Goal: Transaction & Acquisition: Download file/media

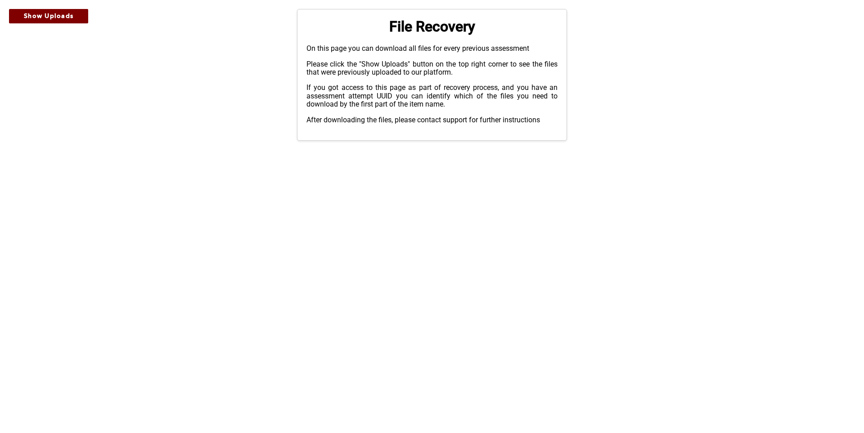
click at [77, 15] on button "Show Uploads" at bounding box center [48, 16] width 79 height 14
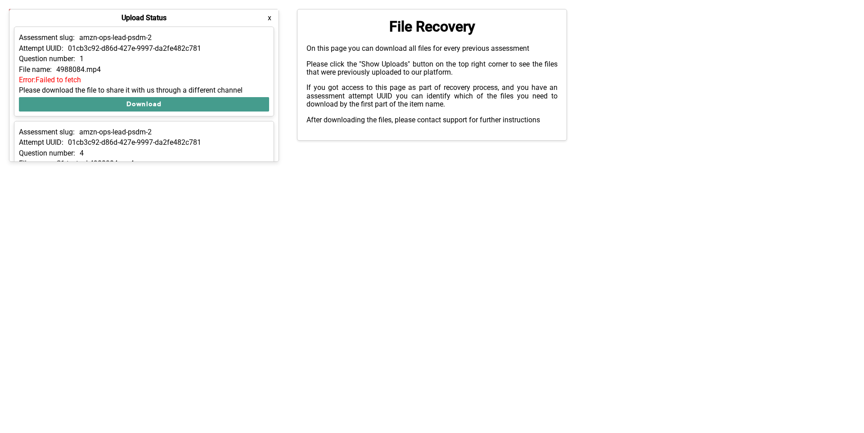
click at [211, 100] on button "Download" at bounding box center [144, 104] width 250 height 14
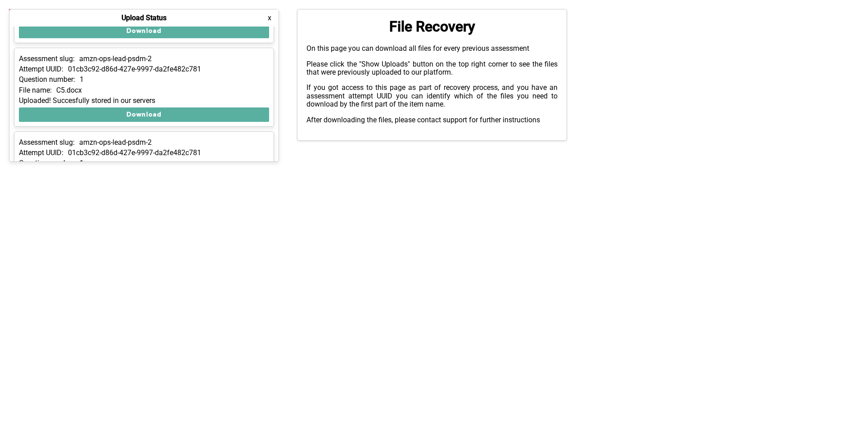
scroll to position [158, 0]
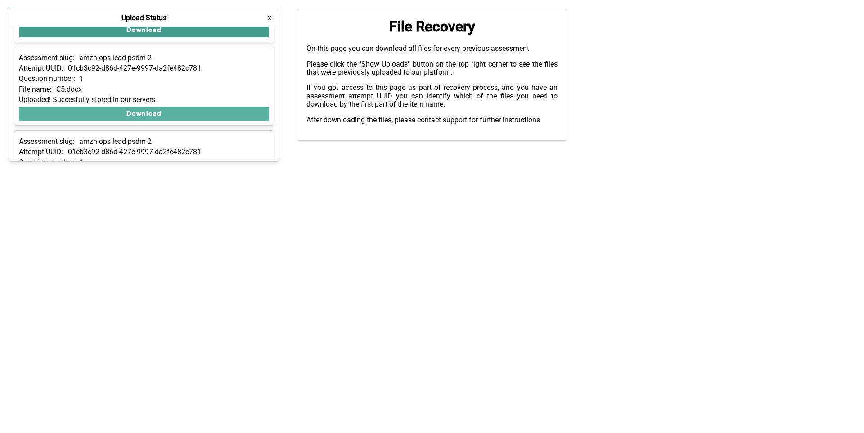
click at [216, 28] on button "Download" at bounding box center [144, 30] width 250 height 14
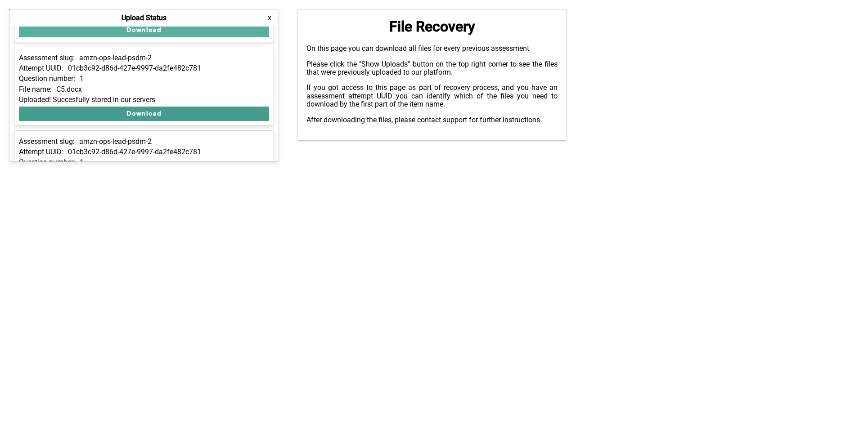
click at [204, 108] on button "Download" at bounding box center [144, 114] width 250 height 14
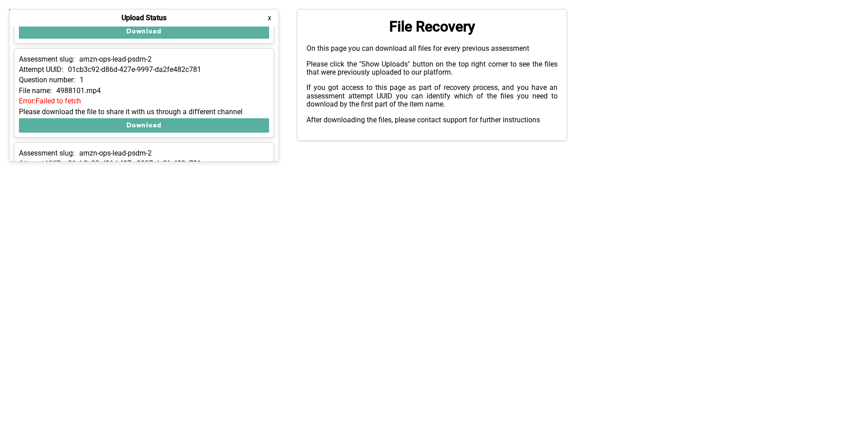
scroll to position [257, 0]
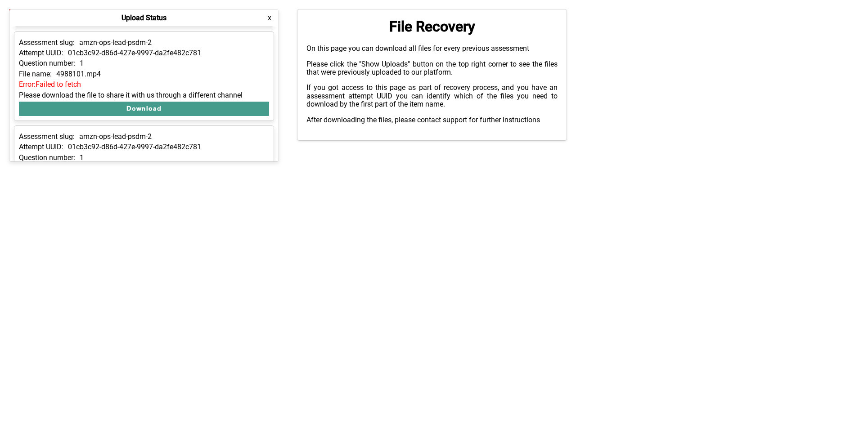
click at [212, 109] on button "Download" at bounding box center [144, 109] width 250 height 14
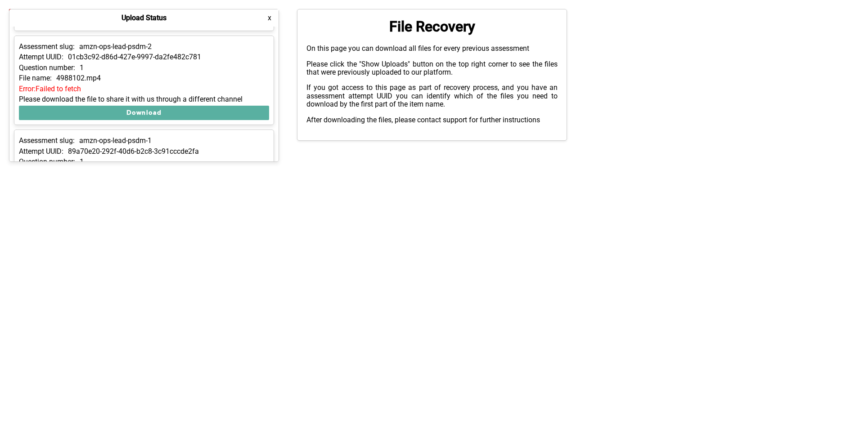
scroll to position [361, 0]
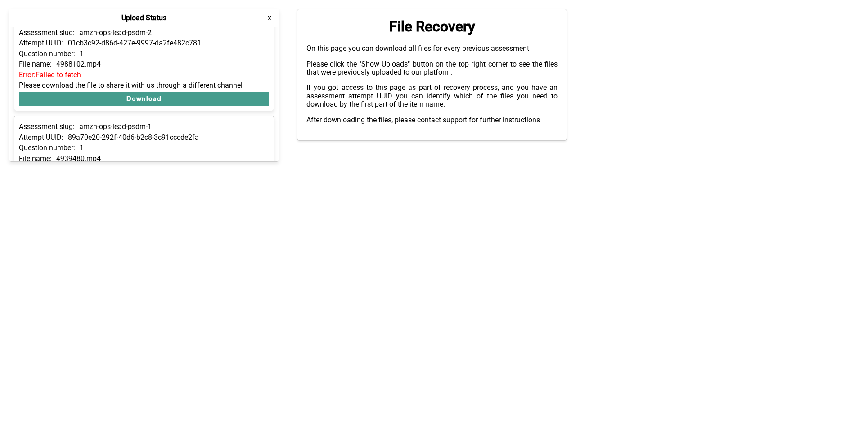
click at [216, 97] on button "Download" at bounding box center [144, 99] width 250 height 14
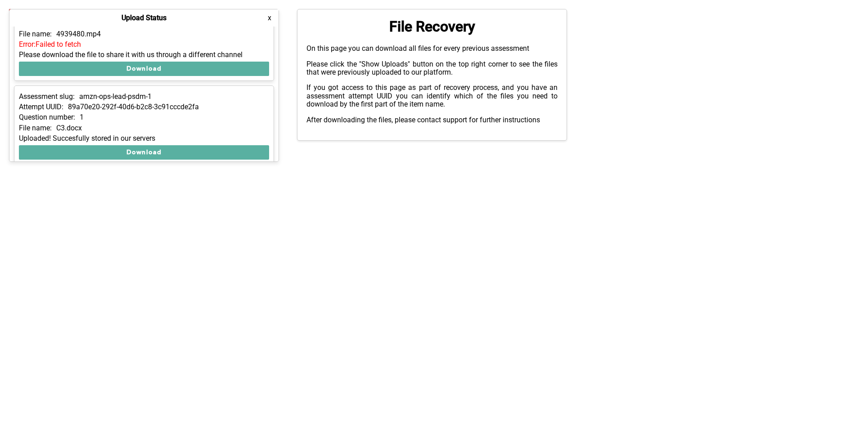
scroll to position [508, 0]
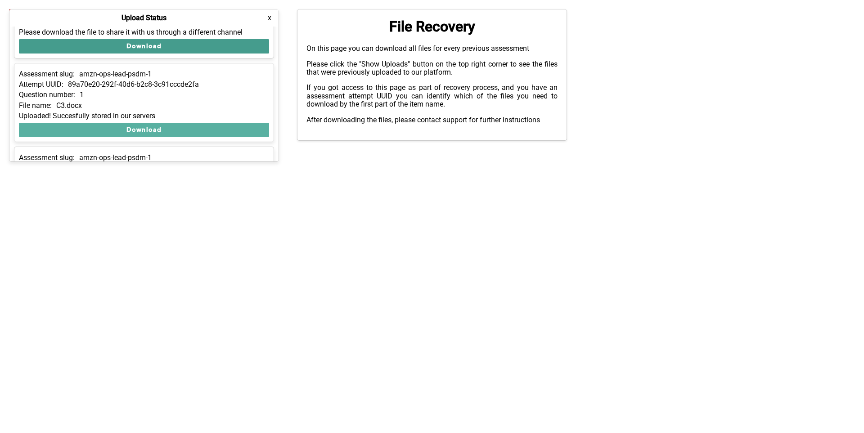
click at [229, 49] on button "Download" at bounding box center [144, 46] width 250 height 14
click at [235, 48] on button "Download" at bounding box center [144, 46] width 250 height 14
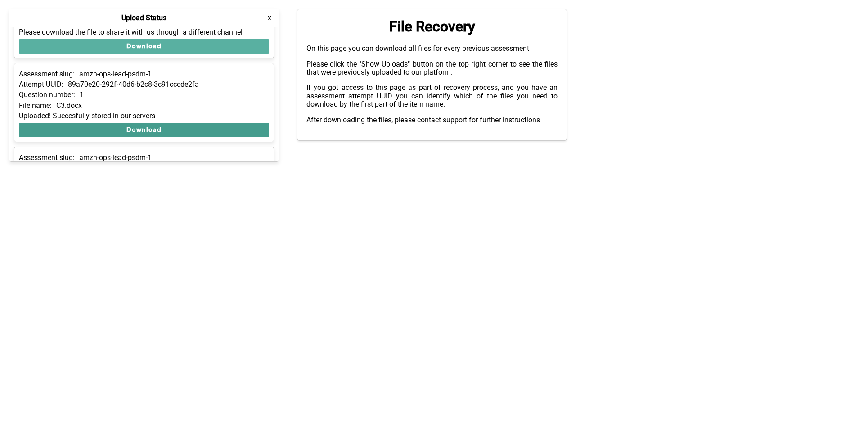
click at [232, 126] on button "Download" at bounding box center [144, 130] width 250 height 14
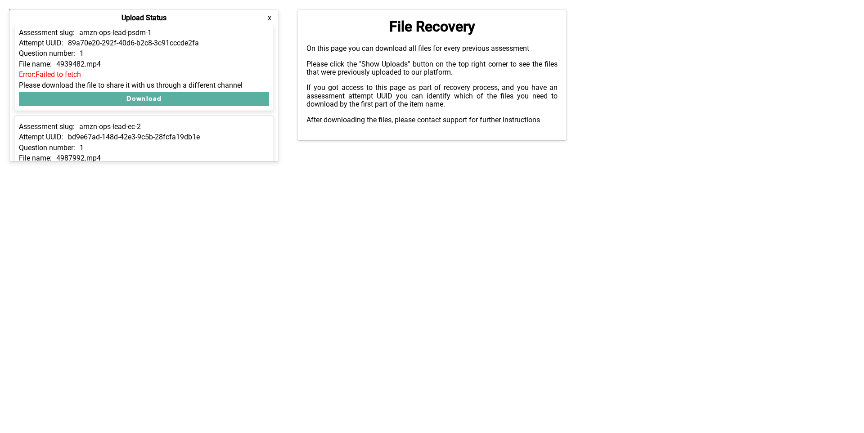
scroll to position [636, 0]
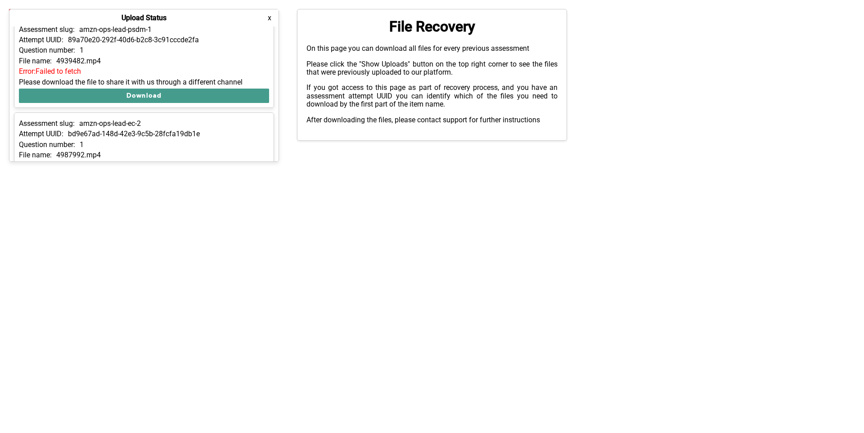
click at [239, 94] on button "Download" at bounding box center [144, 96] width 250 height 14
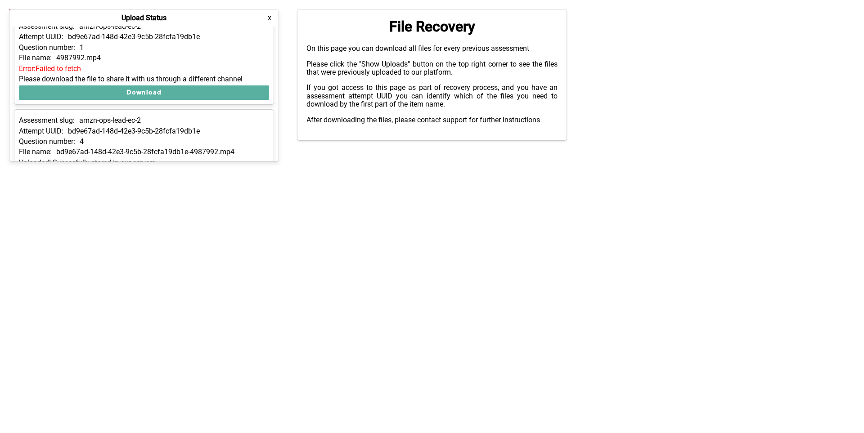
scroll to position [751, 0]
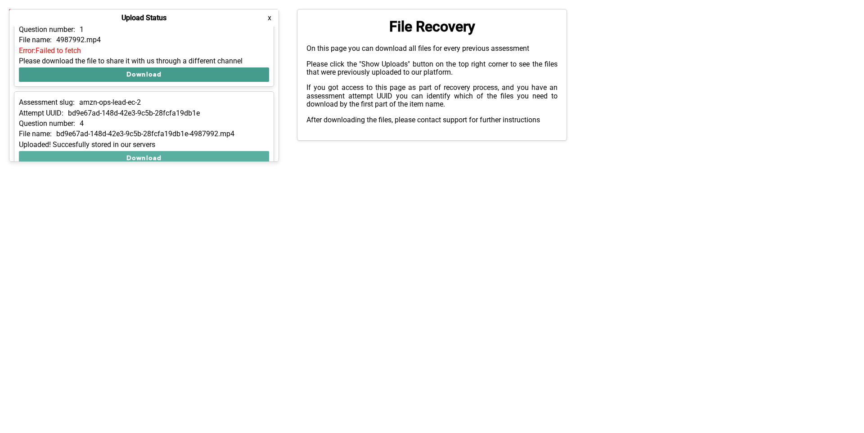
click at [238, 71] on button "Download" at bounding box center [144, 74] width 250 height 14
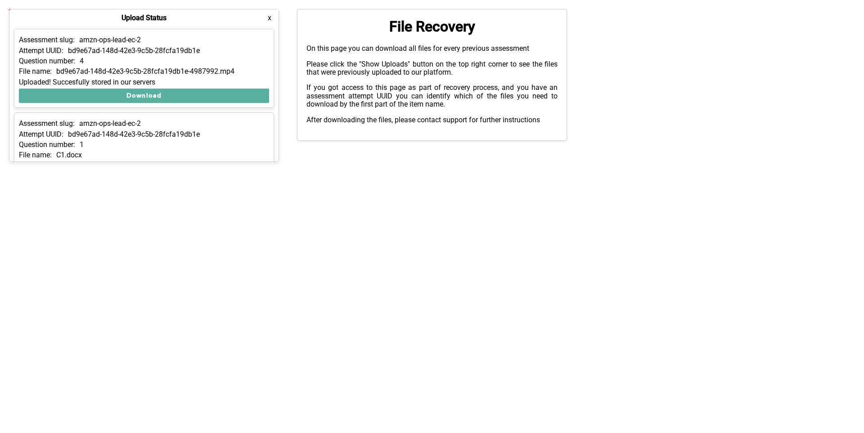
scroll to position [816, 0]
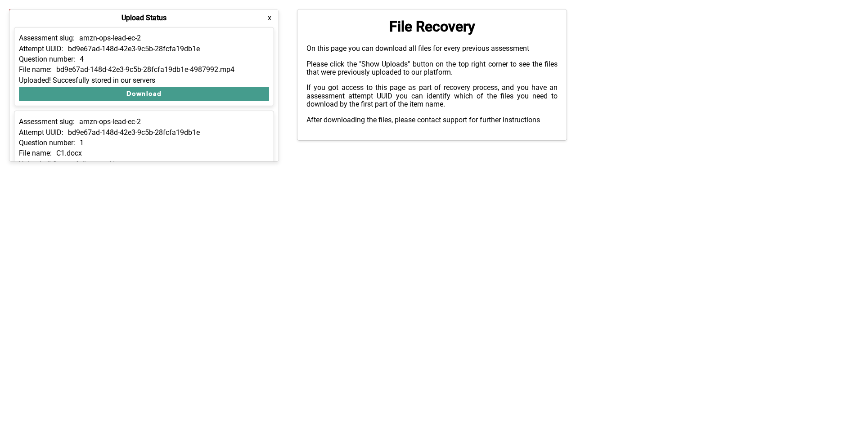
click at [230, 90] on button "Download" at bounding box center [144, 94] width 250 height 14
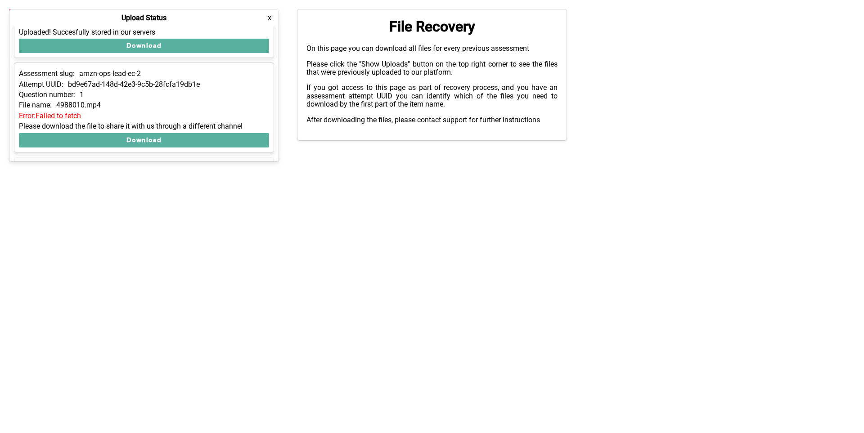
scroll to position [944, 0]
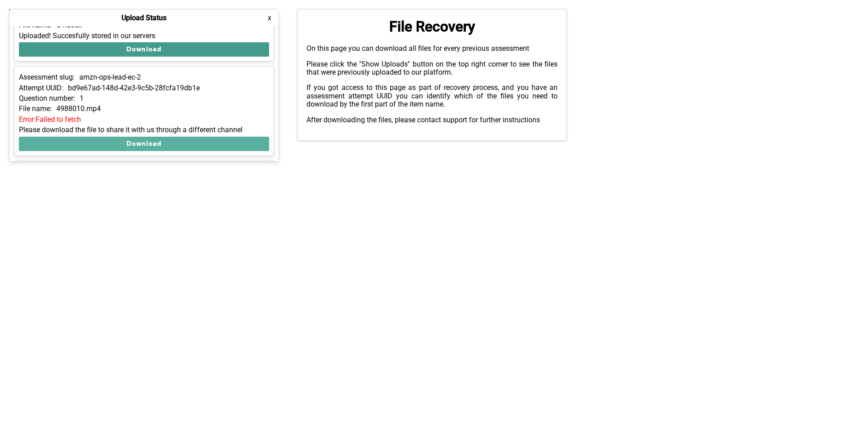
click at [229, 47] on button "Download" at bounding box center [144, 49] width 250 height 14
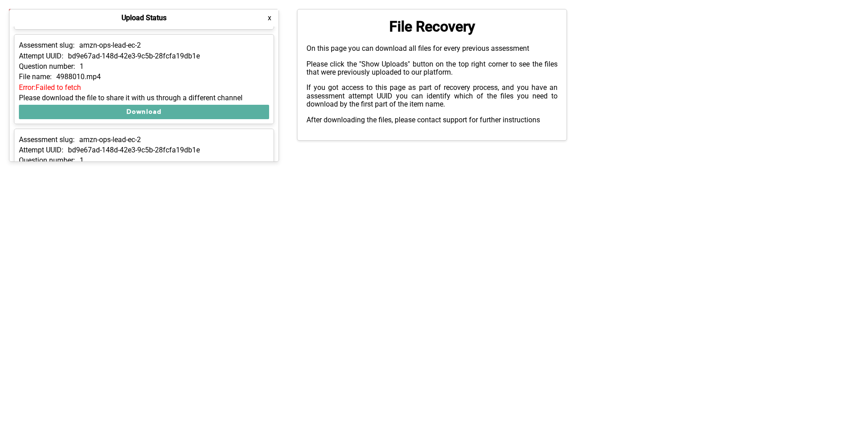
scroll to position [977, 0]
click at [230, 112] on button "Download" at bounding box center [144, 111] width 250 height 14
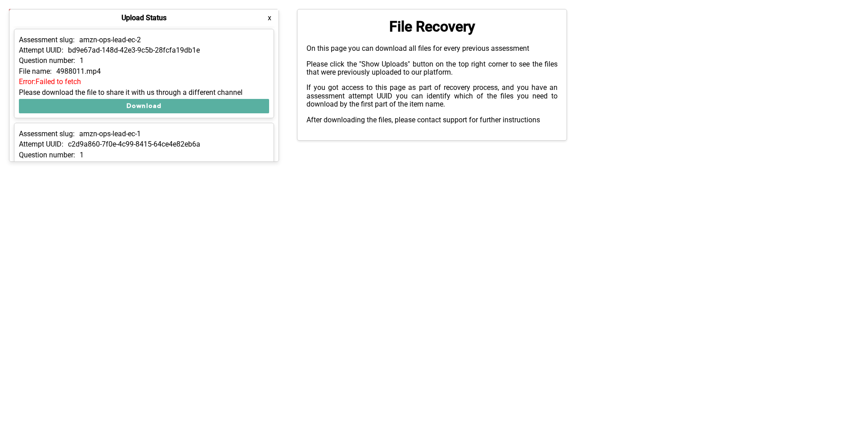
scroll to position [1082, 0]
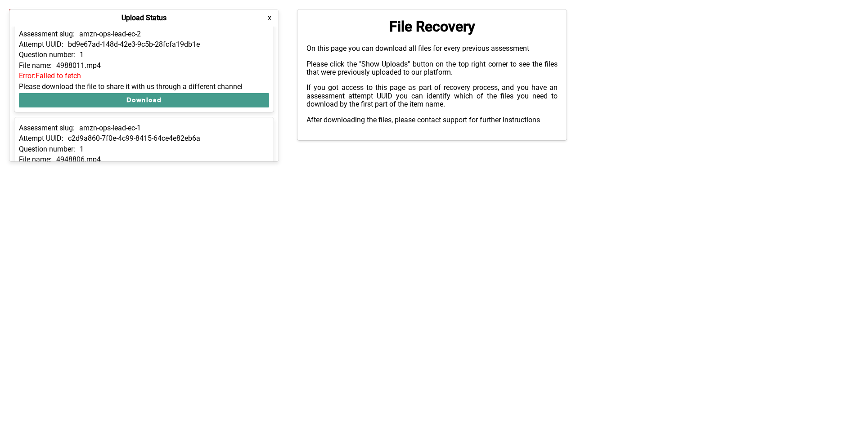
click at [240, 97] on button "Download" at bounding box center [144, 100] width 250 height 14
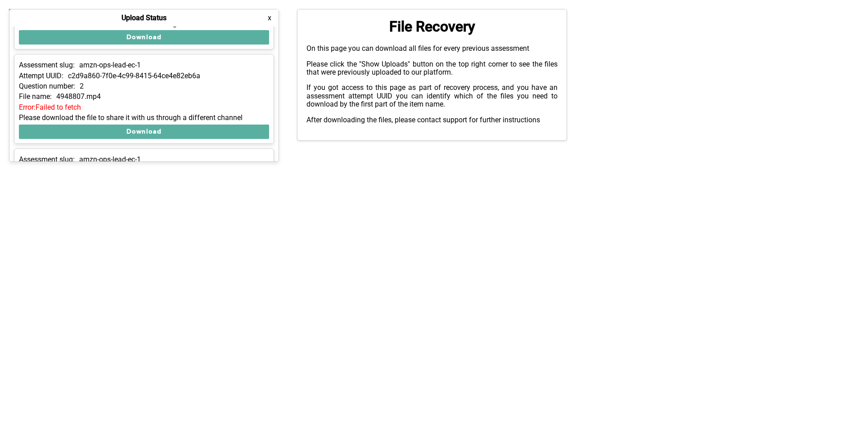
scroll to position [1225, 0]
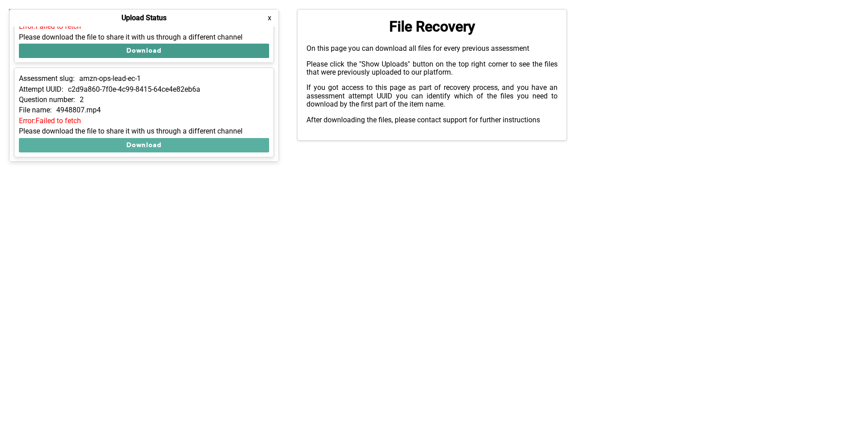
click at [240, 46] on button "Download" at bounding box center [144, 51] width 250 height 14
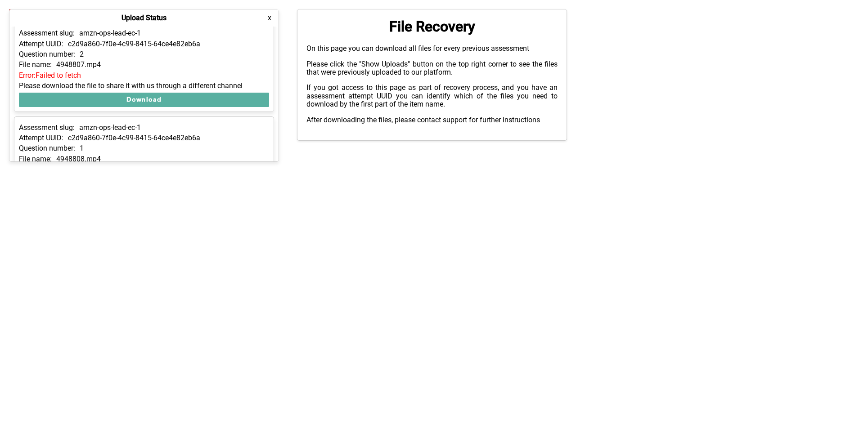
scroll to position [1273, 0]
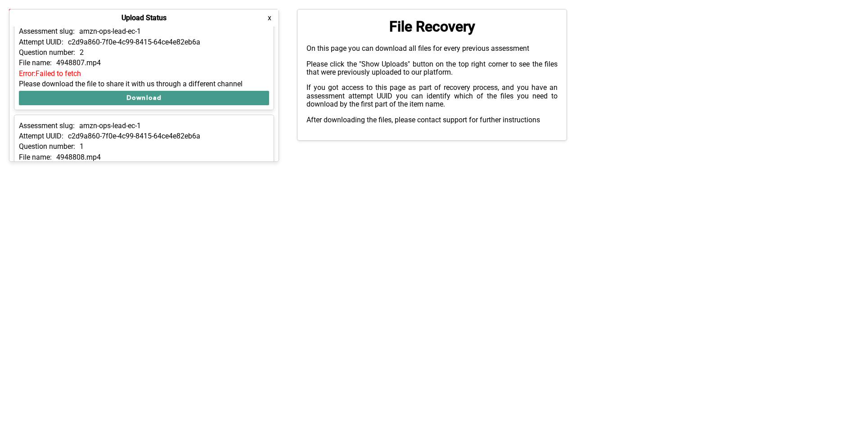
click at [238, 94] on button "Download" at bounding box center [144, 98] width 250 height 14
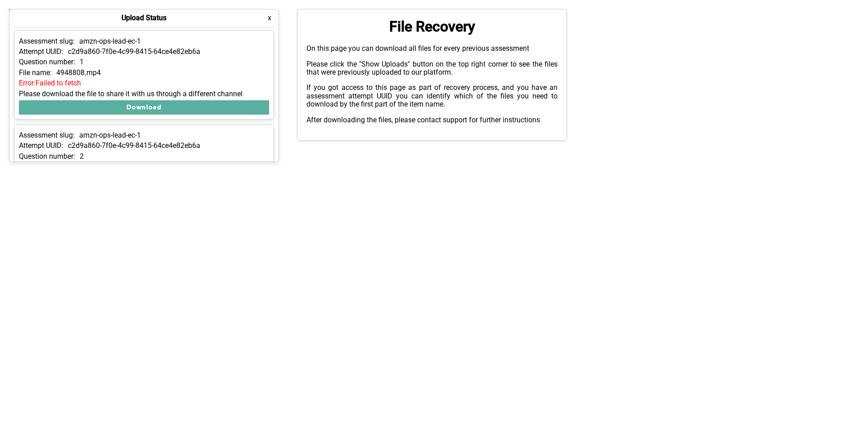
scroll to position [1371, 0]
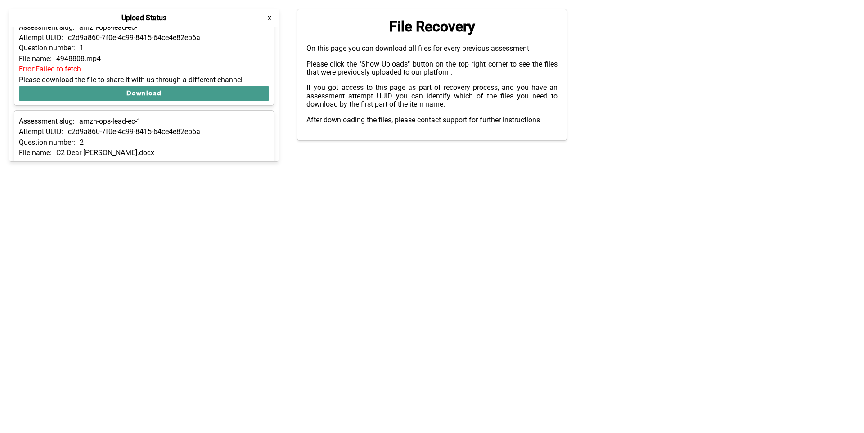
click at [233, 90] on button "Download" at bounding box center [144, 93] width 250 height 14
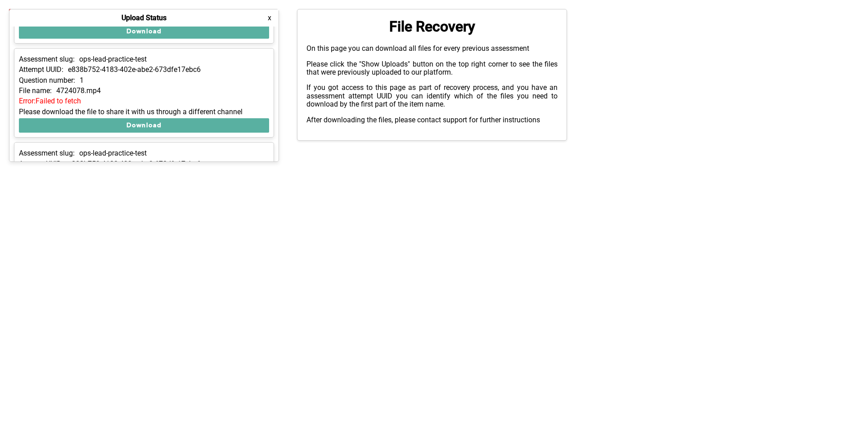
scroll to position [1507, 0]
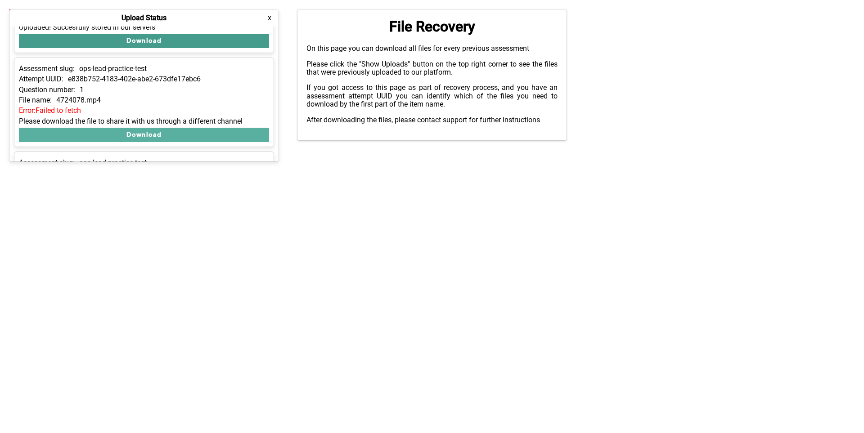
click at [243, 38] on button "Download" at bounding box center [144, 41] width 250 height 14
click at [234, 126] on div "Assessment slug: ops-lead-practice-test Attempt UUID: e838b752-4183-402e-abe2-6…" at bounding box center [144, 103] width 260 height 90
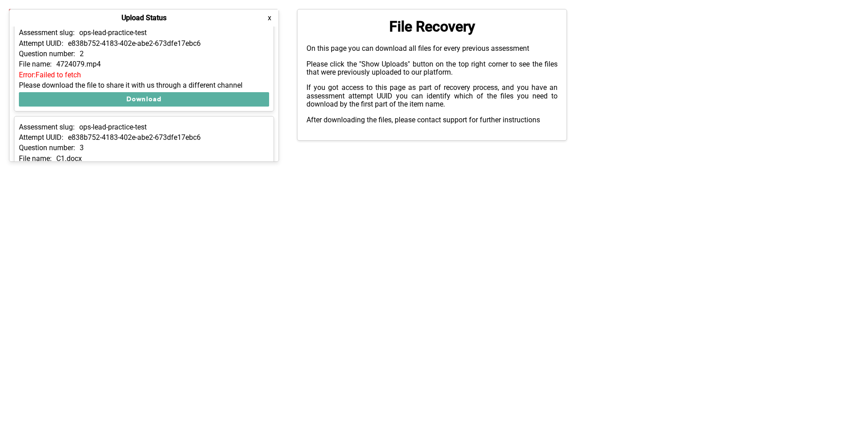
scroll to position [1642, 0]
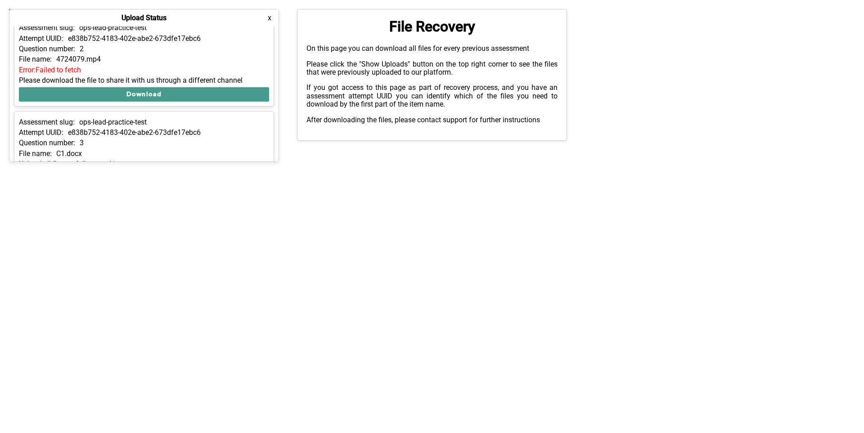
click at [234, 89] on button "Download" at bounding box center [144, 94] width 250 height 14
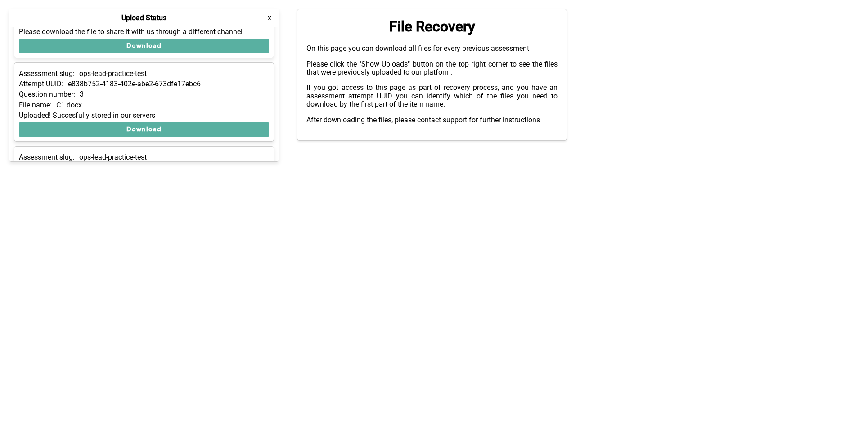
scroll to position [1691, 0]
click at [237, 128] on button "Download" at bounding box center [144, 129] width 250 height 14
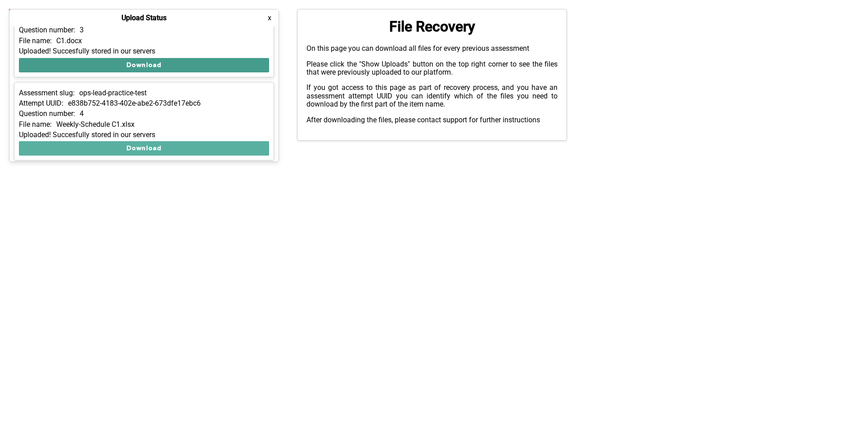
scroll to position [1759, 0]
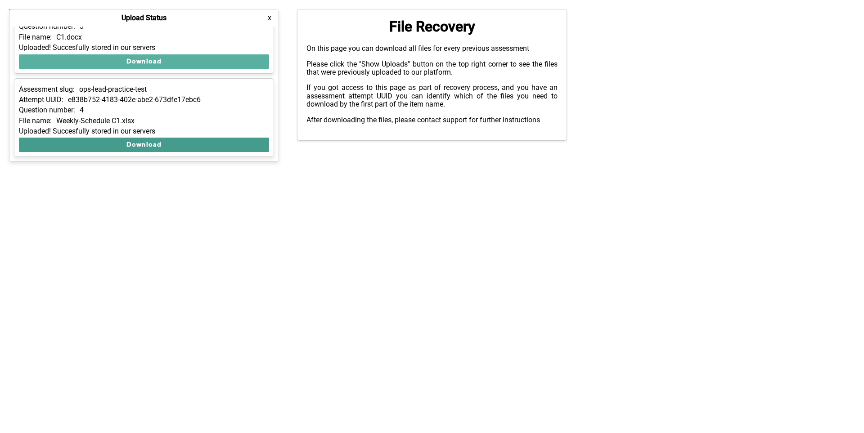
click at [222, 141] on button "Download" at bounding box center [144, 145] width 250 height 14
click at [683, 61] on div "Show Uploads Upload Status x Assessment slug: amzn-ops-lead-psdm-2 Attempt UUID…" at bounding box center [432, 75] width 864 height 132
